Goal: Task Accomplishment & Management: Use online tool/utility

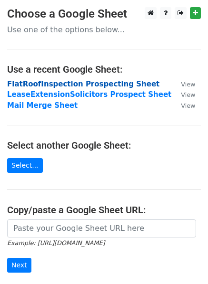
click at [17, 85] on strong "FlatRoofInspection Prospecting Sheet" at bounding box center [83, 84] width 152 height 9
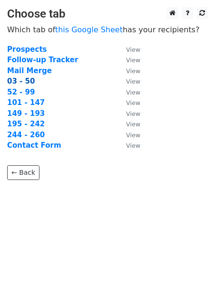
click at [24, 84] on strong "03 - 50" at bounding box center [21, 81] width 28 height 9
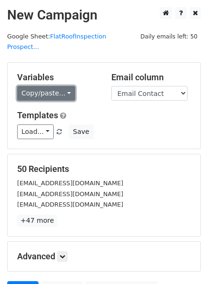
click at [46, 86] on link "Copy/paste..." at bounding box center [46, 93] width 58 height 15
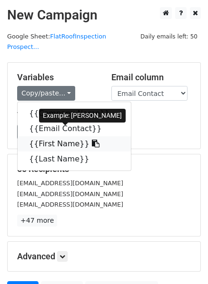
click at [54, 136] on link "{{First Name}}" at bounding box center [74, 143] width 113 height 15
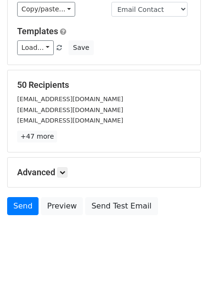
scroll to position [85, 0]
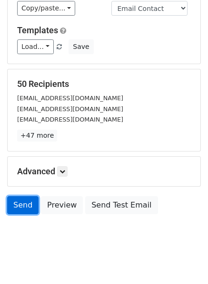
click at [13, 196] on link "Send" at bounding box center [22, 205] width 31 height 18
